Goal: Use online tool/utility: Utilize a website feature to perform a specific function

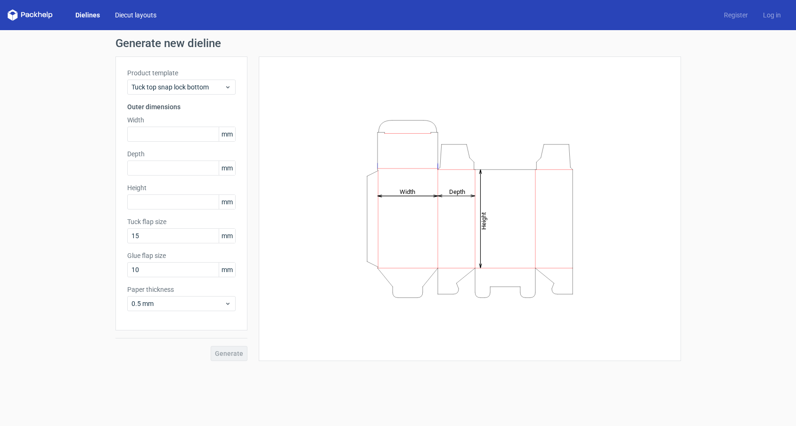
click at [137, 16] on link "Diecut layouts" at bounding box center [135, 14] width 57 height 9
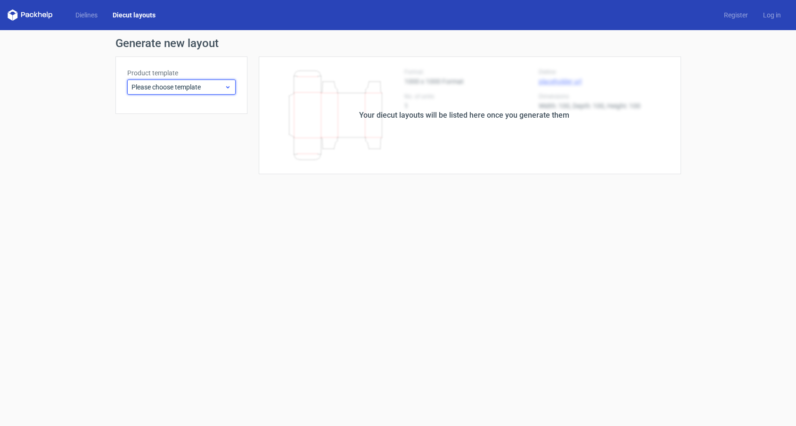
click at [228, 84] on icon at bounding box center [227, 87] width 7 height 8
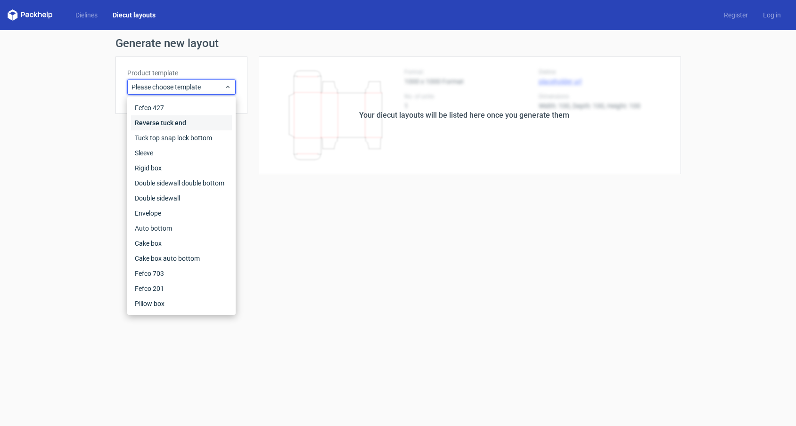
click at [196, 126] on div "Reverse tuck end" at bounding box center [181, 122] width 101 height 15
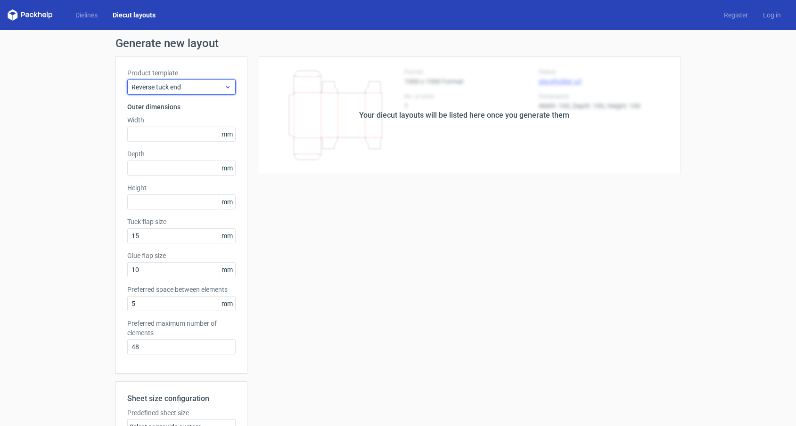
click at [174, 84] on span "Reverse tuck end" at bounding box center [177, 86] width 93 height 9
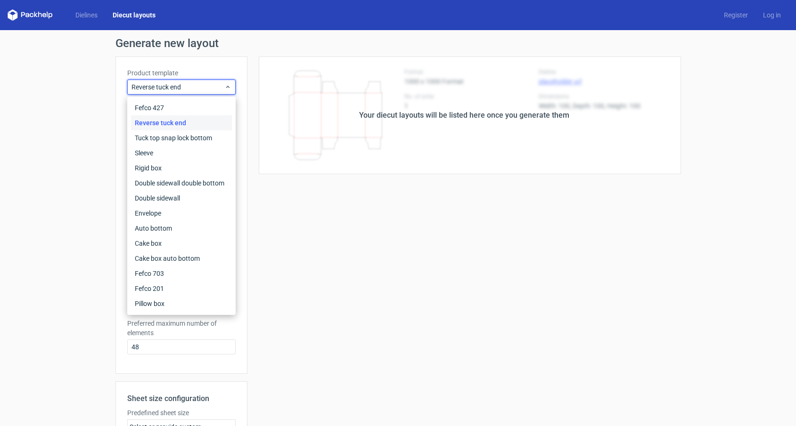
click at [374, 215] on div "Your diecut layouts will be listed here once you generate them Height Depth Wid…" at bounding box center [464, 312] width 434 height 511
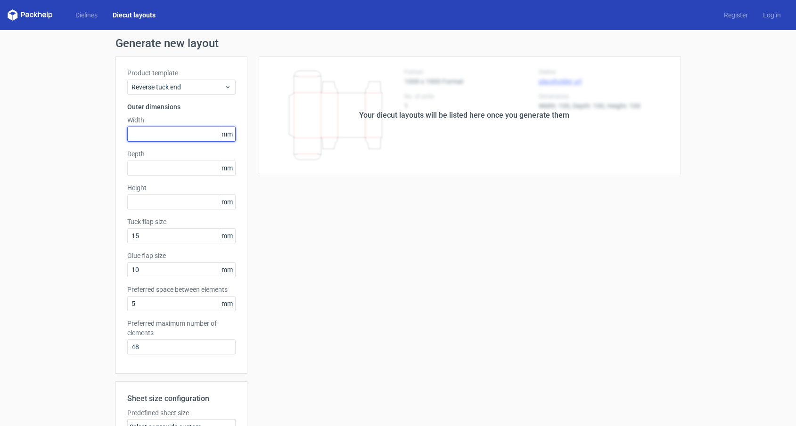
click at [180, 135] on input "text" at bounding box center [181, 134] width 108 height 15
type input "154"
type input "65"
type input "254"
type input "158"
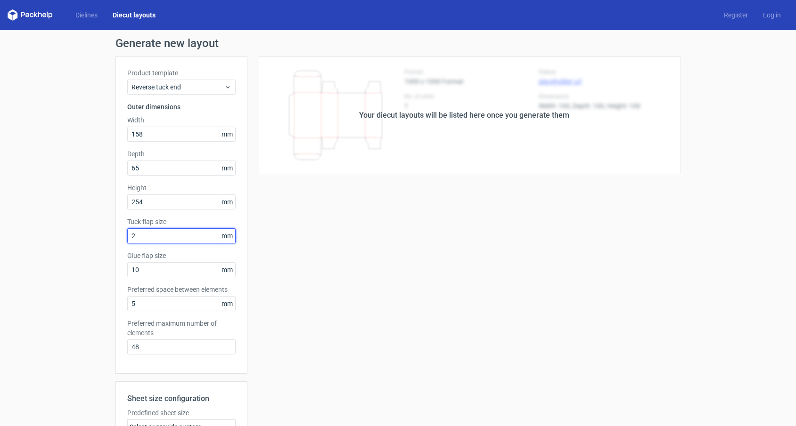
type input "25"
click at [189, 239] on input "25" at bounding box center [181, 236] width 108 height 15
click at [190, 276] on input "10" at bounding box center [181, 269] width 108 height 15
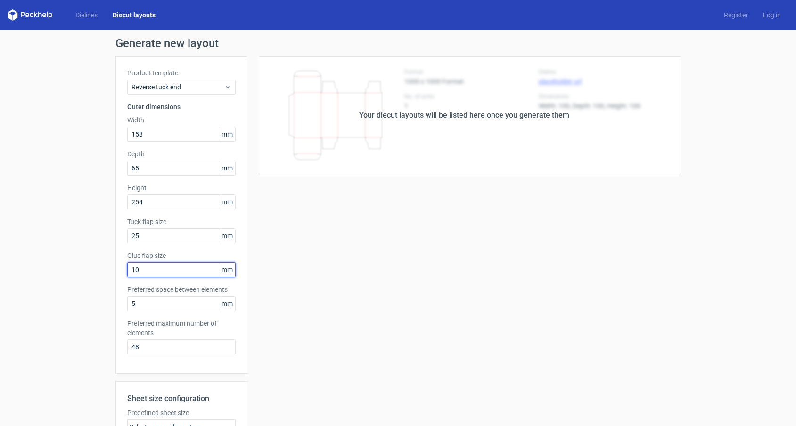
click at [190, 276] on input "10" at bounding box center [181, 269] width 108 height 15
click at [180, 306] on input "5" at bounding box center [181, 303] width 108 height 15
click at [200, 346] on input "48" at bounding box center [181, 347] width 108 height 15
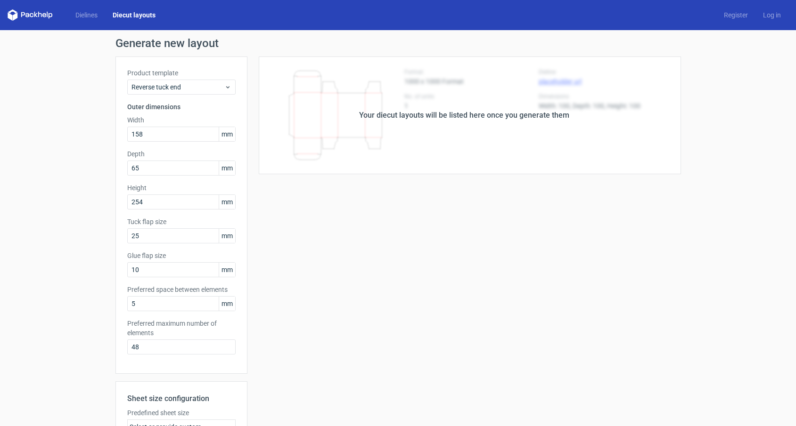
click at [491, 255] on div "Your diecut layouts will be listed here once you generate them Height Depth Wid…" at bounding box center [464, 312] width 434 height 511
click at [473, 158] on div "Your diecut layouts will be listed here once you generate them" at bounding box center [464, 116] width 434 height 118
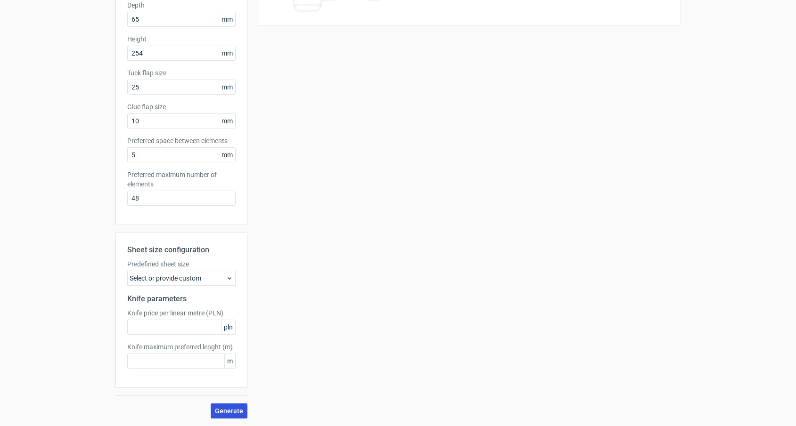
scroll to position [149, 0]
drag, startPoint x: 237, startPoint y: 414, endPoint x: 262, endPoint y: 399, distance: 30.0
click at [237, 414] on span "Generate" at bounding box center [229, 411] width 28 height 7
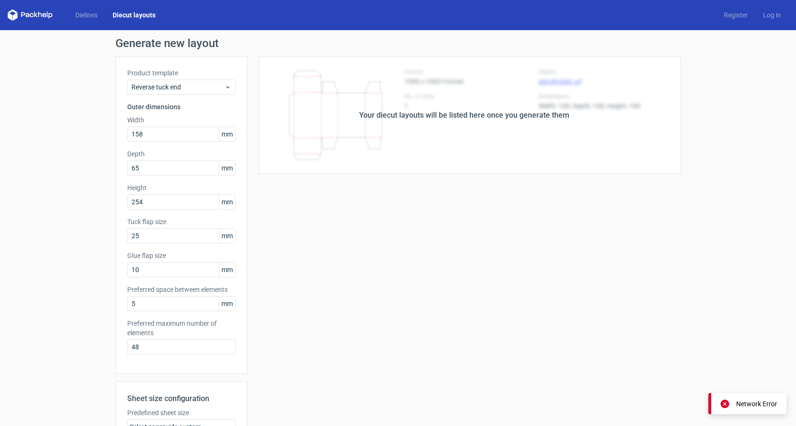
scroll to position [0, 0]
drag, startPoint x: 417, startPoint y: 130, endPoint x: 407, endPoint y: 140, distance: 14.7
click at [416, 130] on div "Your diecut layouts will be listed here once you generate them" at bounding box center [464, 116] width 434 height 118
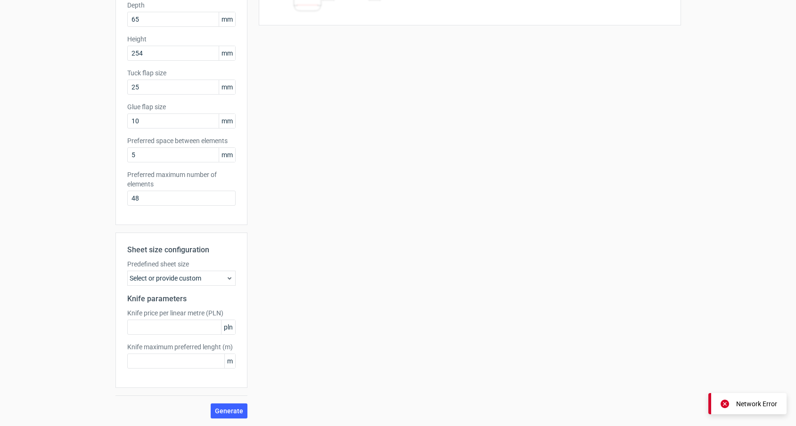
scroll to position [149, 0]
click at [238, 407] on button "Generate" at bounding box center [229, 411] width 37 height 15
click at [184, 364] on input "text" at bounding box center [181, 361] width 108 height 15
click at [204, 280] on div "Select or provide custom" at bounding box center [181, 278] width 108 height 15
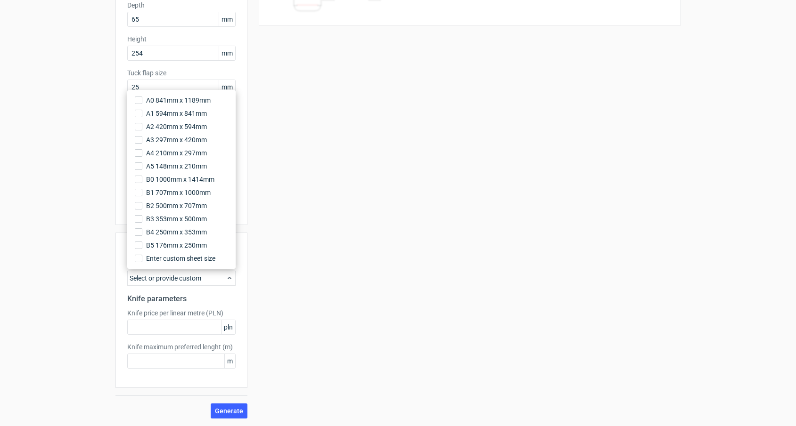
scroll to position [0, 0]
click at [196, 127] on span "A2 420mm x 594mm" at bounding box center [176, 126] width 61 height 9
click at [142, 127] on input "A2 420mm x 594mm" at bounding box center [139, 127] width 8 height 8
drag, startPoint x: 386, startPoint y: 301, endPoint x: 365, endPoint y: 333, distance: 38.3
click at [386, 301] on div "Your diecut layouts will be listed here once you generate them Height Depth Wid…" at bounding box center [464, 163] width 434 height 511
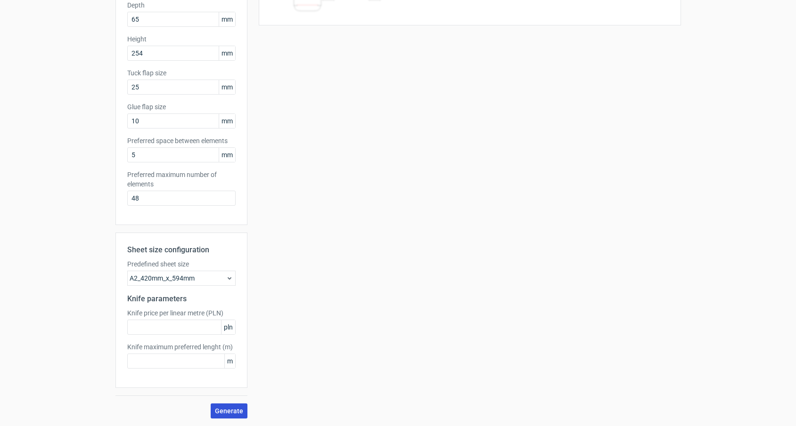
click at [240, 412] on span "Generate" at bounding box center [229, 411] width 28 height 7
click at [164, 366] on input "text" at bounding box center [181, 361] width 108 height 15
type input "1"
click at [235, 410] on span "Generate" at bounding box center [229, 411] width 28 height 7
click at [192, 328] on input "text" at bounding box center [181, 327] width 108 height 15
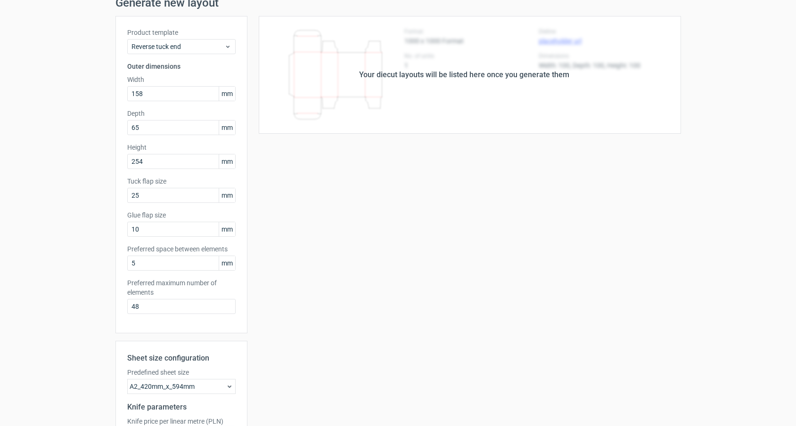
scroll to position [14, 0]
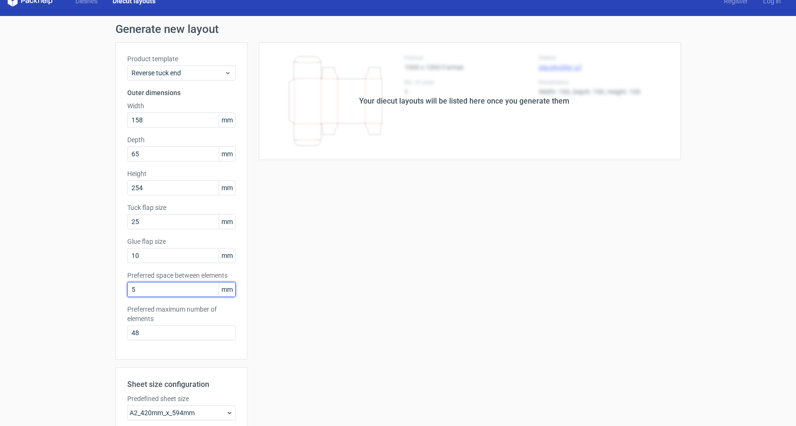
click at [171, 290] on input "5" at bounding box center [181, 289] width 108 height 15
type input "10"
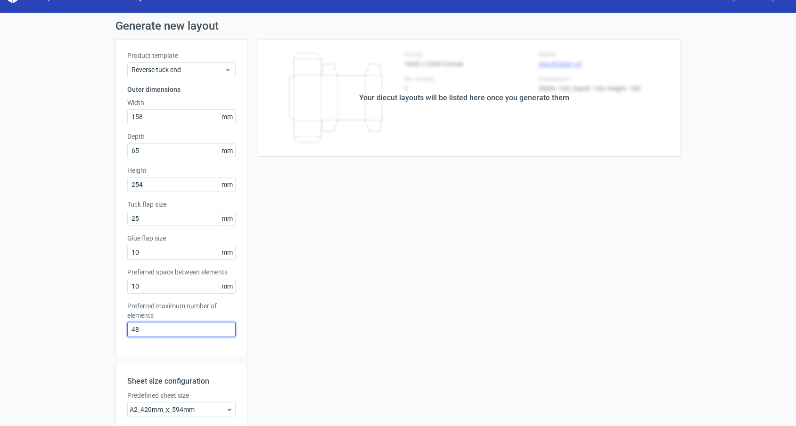
click at [214, 331] on input "48" at bounding box center [181, 329] width 108 height 15
type input "100"
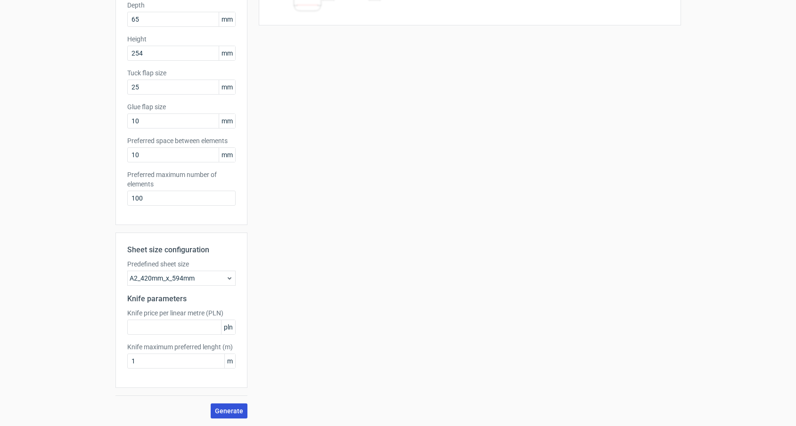
click at [240, 408] on span "Generate" at bounding box center [229, 411] width 28 height 7
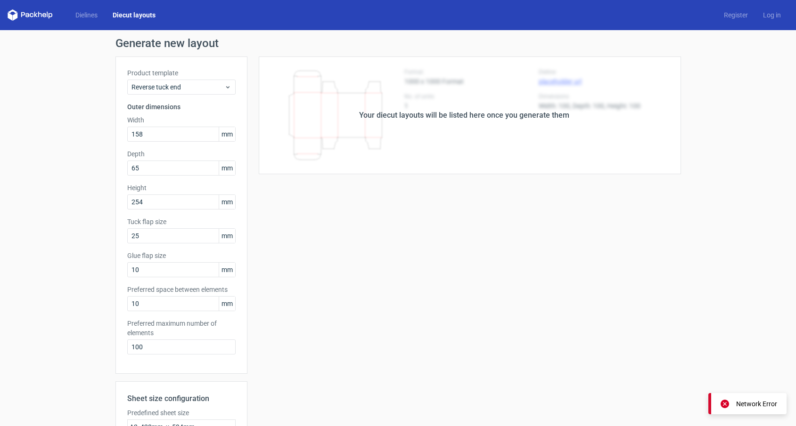
scroll to position [0, 0]
click at [91, 14] on link "Dielines" at bounding box center [86, 14] width 37 height 9
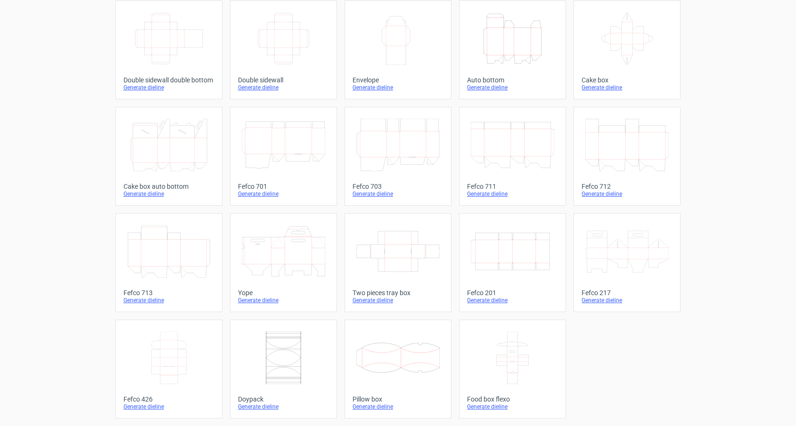
click at [509, 244] on icon "Width Depth Height" at bounding box center [512, 251] width 83 height 53
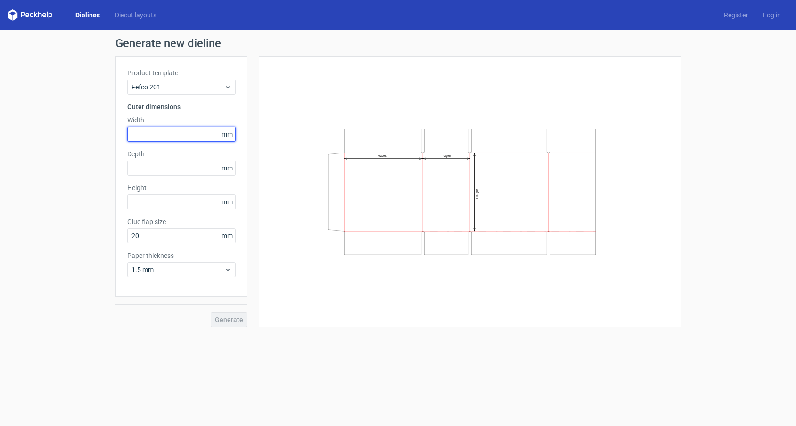
click at [169, 137] on input "text" at bounding box center [181, 134] width 108 height 15
type input "158"
type input "65"
type input "254"
click at [346, 175] on icon "Width Depth Height" at bounding box center [469, 192] width 283 height 142
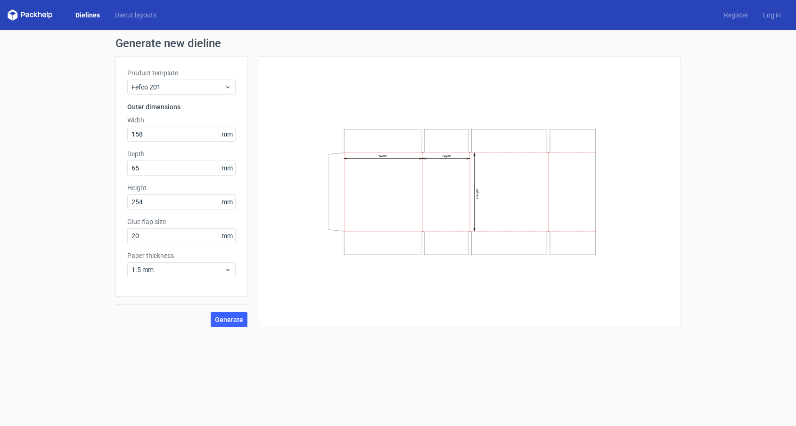
click at [170, 246] on div "Product template Fefco 201 Outer dimensions Width 158 mm Depth 65 mm Height 254…" at bounding box center [181, 177] width 132 height 240
click at [172, 238] on input "20" at bounding box center [181, 236] width 108 height 15
click at [175, 269] on span "1.5 mm" at bounding box center [177, 269] width 93 height 9
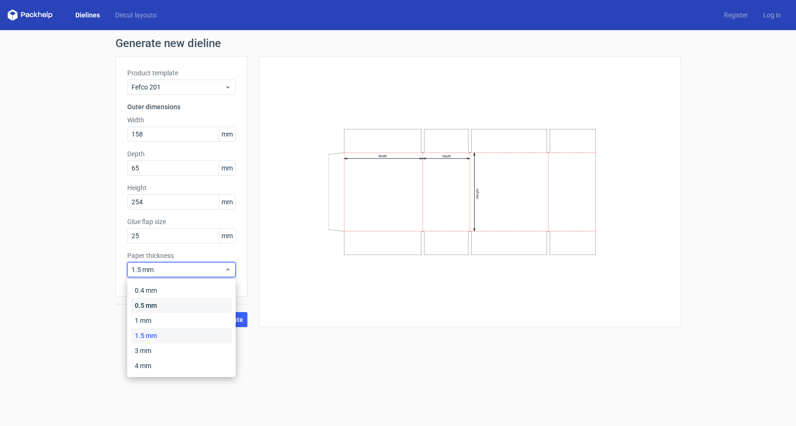
click at [161, 303] on div "0.5 mm" at bounding box center [181, 305] width 101 height 15
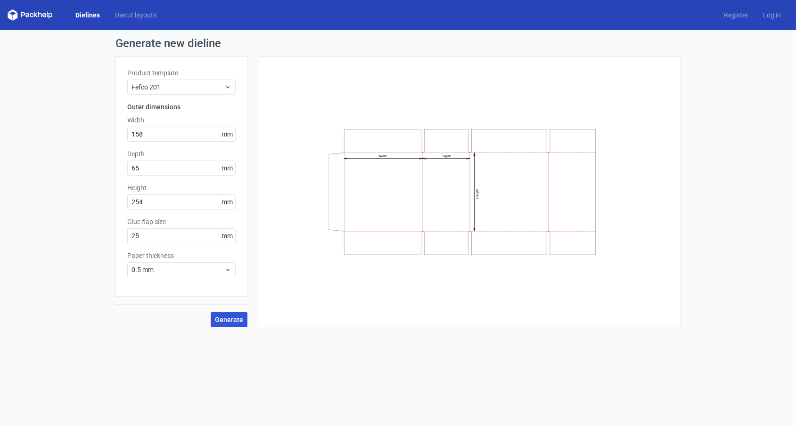
click at [242, 321] on span "Generate" at bounding box center [229, 320] width 28 height 7
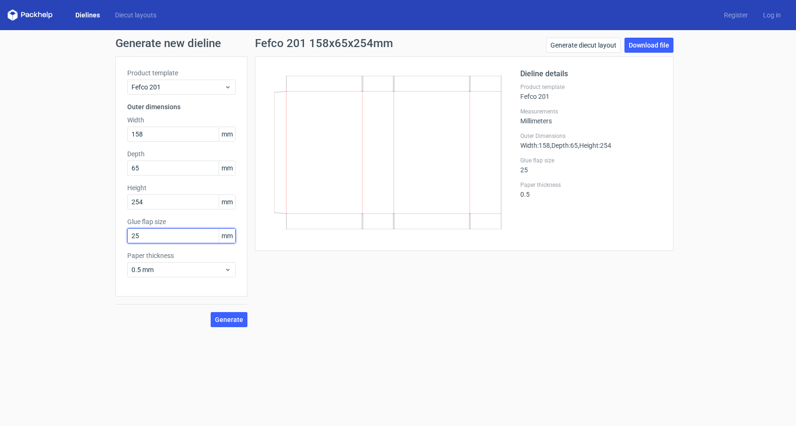
click at [165, 237] on input "25" at bounding box center [181, 236] width 108 height 15
click at [236, 319] on span "Generate" at bounding box center [229, 320] width 28 height 7
click at [174, 233] on input "65" at bounding box center [181, 236] width 108 height 15
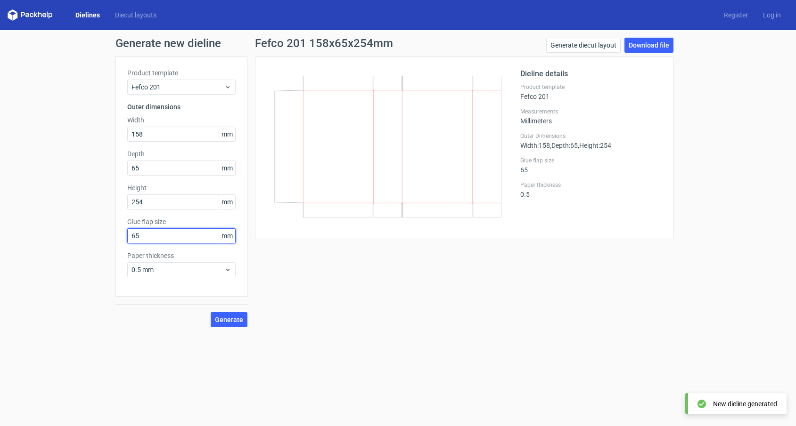
click at [174, 233] on input "65" at bounding box center [181, 236] width 108 height 15
type input "25"
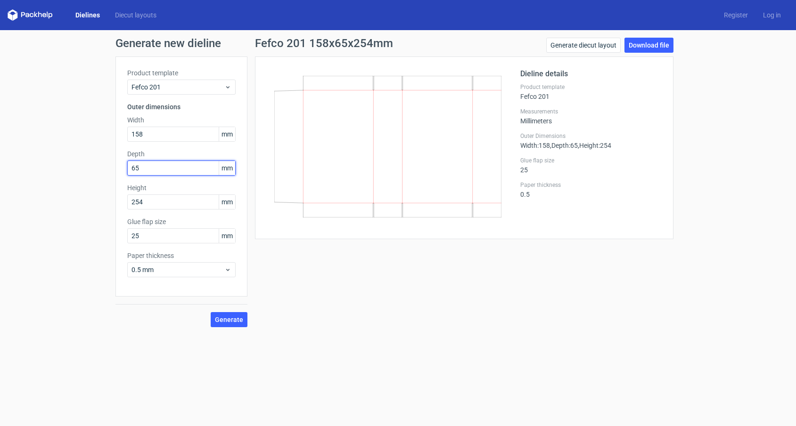
click at [187, 167] on input "65" at bounding box center [181, 168] width 108 height 15
click at [325, 145] on icon at bounding box center [387, 147] width 227 height 142
click at [400, 134] on icon at bounding box center [387, 147] width 227 height 142
click at [457, 139] on icon at bounding box center [387, 147] width 227 height 142
click at [185, 87] on span "Fefco 201" at bounding box center [177, 86] width 93 height 9
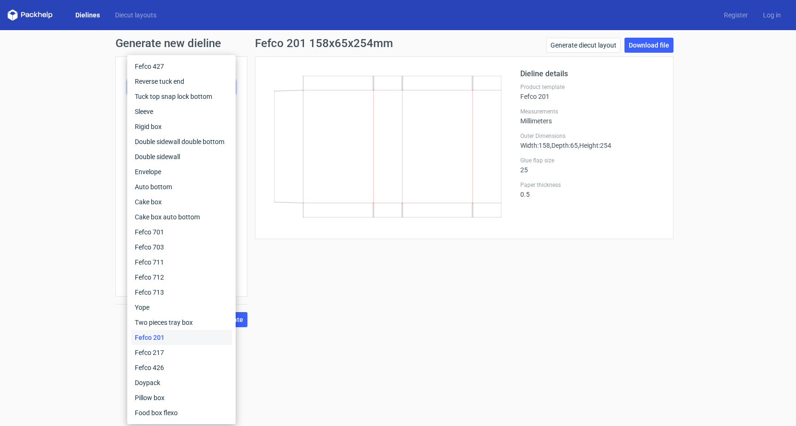
click at [347, 323] on div "Fefco 201 158x65x254mm Generate diecut layout Download file Dieline details Pro…" at bounding box center [464, 183] width 434 height 290
